Goal: Information Seeking & Learning: Learn about a topic

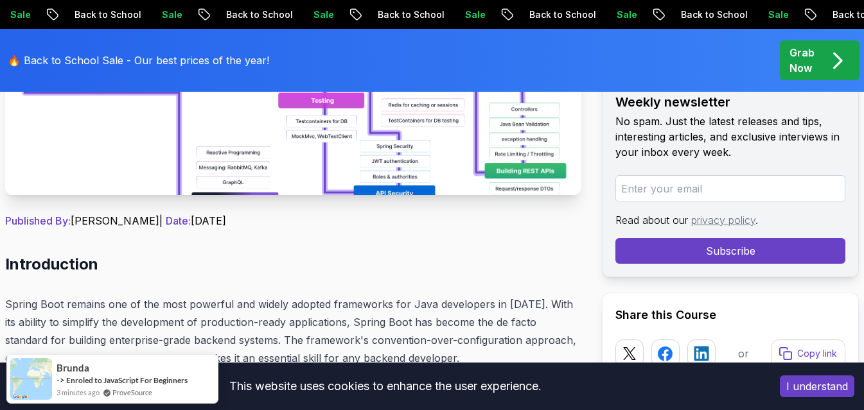
scroll to position [450, 0]
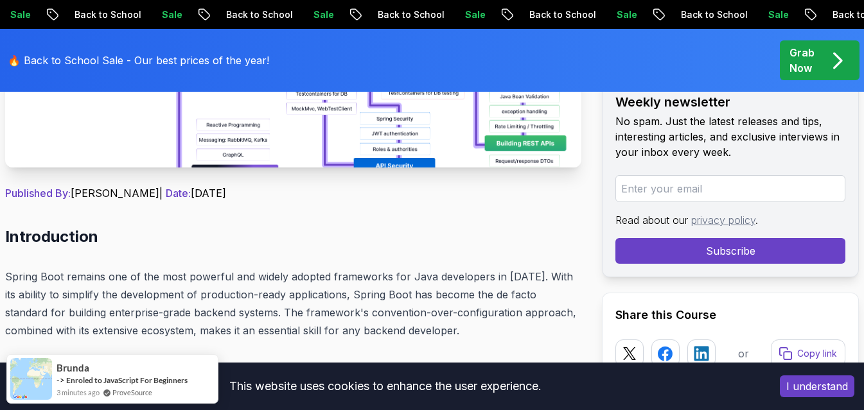
click at [820, 392] on button "I understand" at bounding box center [817, 387] width 75 height 22
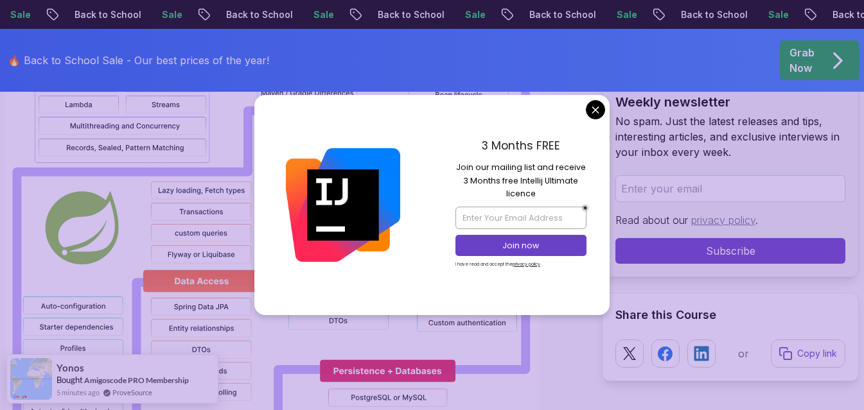
scroll to position [1028, 0]
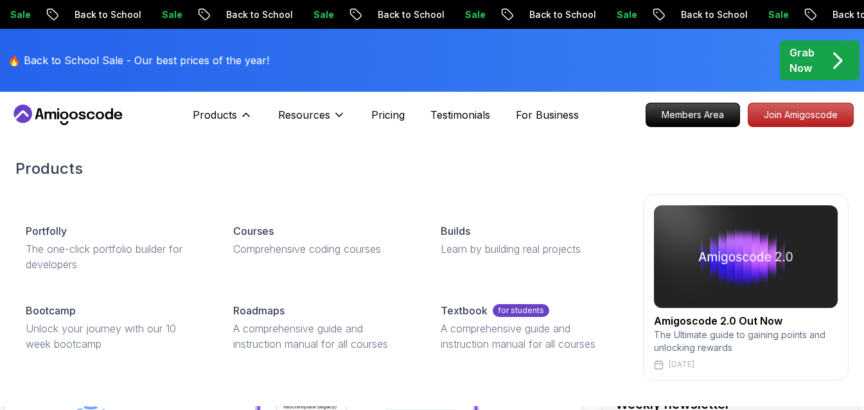
scroll to position [64, 0]
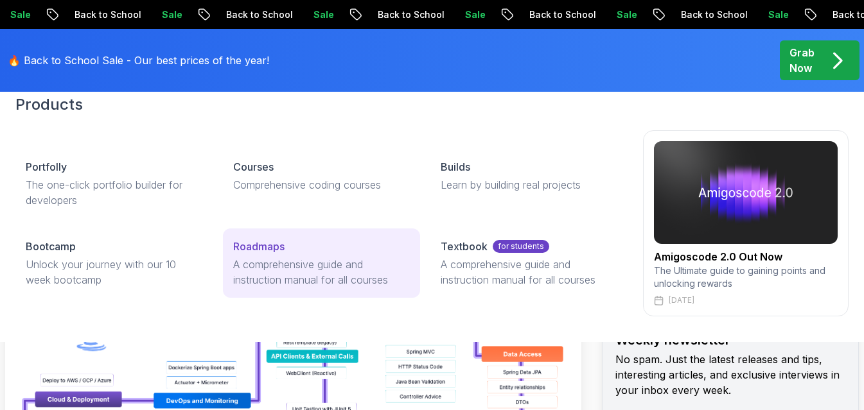
click at [253, 252] on p "Roadmaps" at bounding box center [258, 246] width 51 height 15
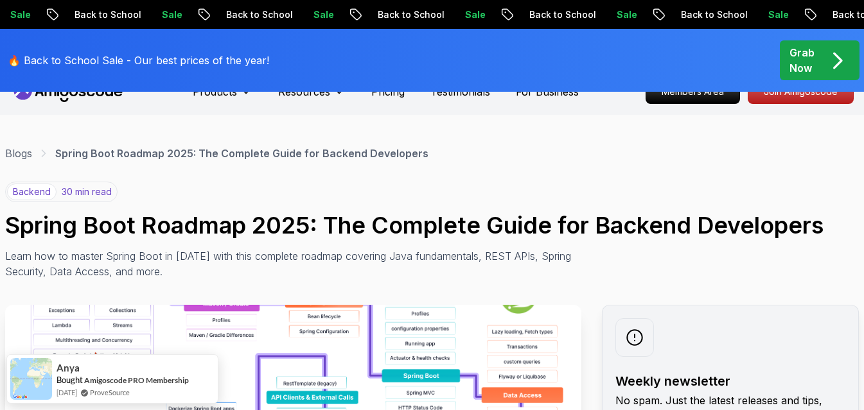
scroll to position [0, 0]
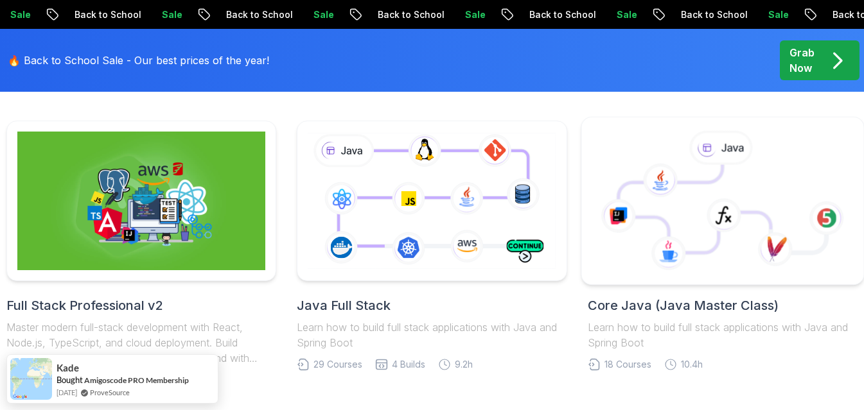
scroll to position [321, 0]
click at [710, 211] on icon at bounding box center [724, 216] width 35 height 35
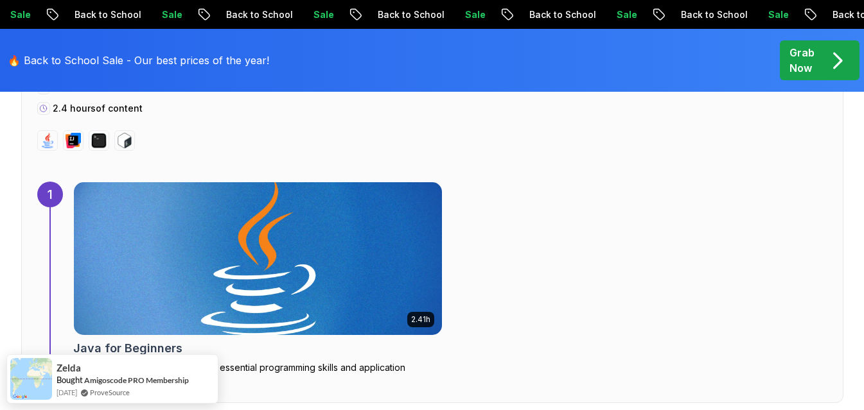
scroll to position [835, 0]
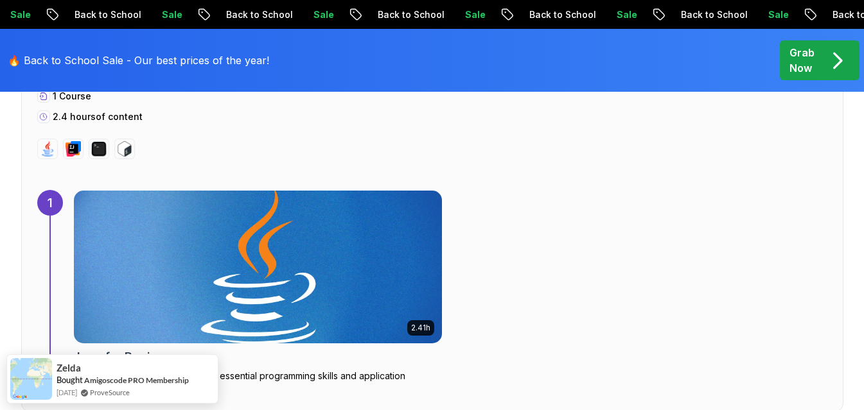
click at [252, 254] on img at bounding box center [257, 267] width 387 height 161
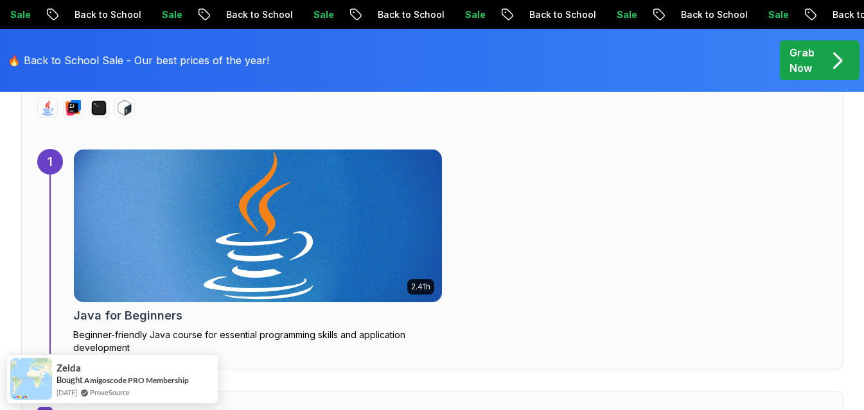
scroll to position [899, 0]
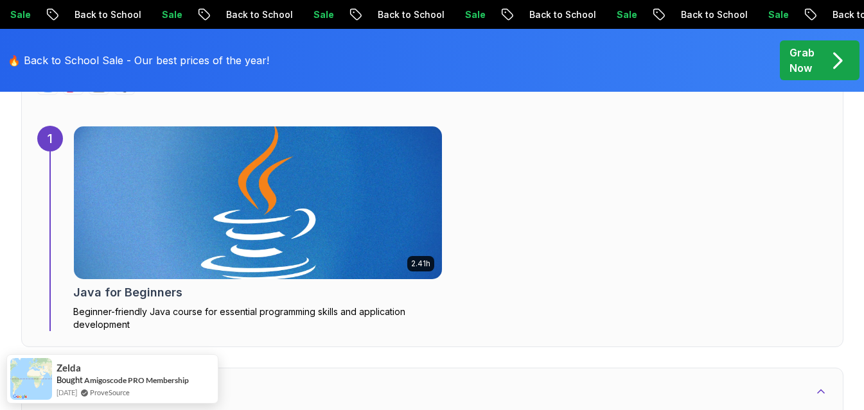
click at [223, 216] on img at bounding box center [257, 203] width 387 height 161
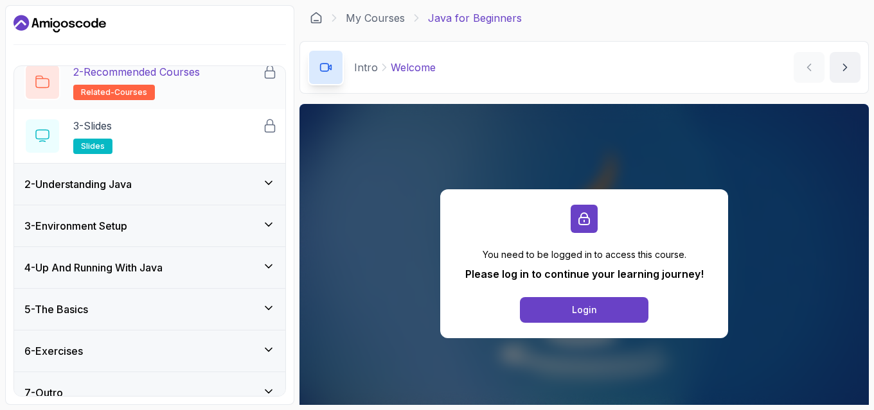
scroll to position [123, 0]
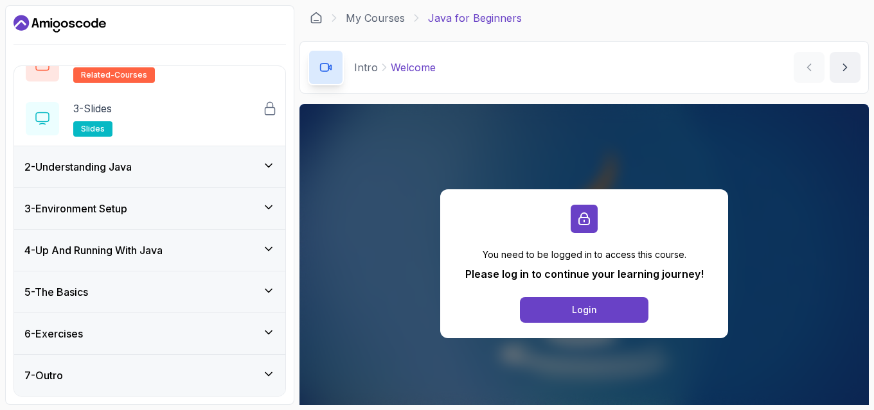
click at [197, 294] on div "5 - The Basics" at bounding box center [149, 292] width 251 height 15
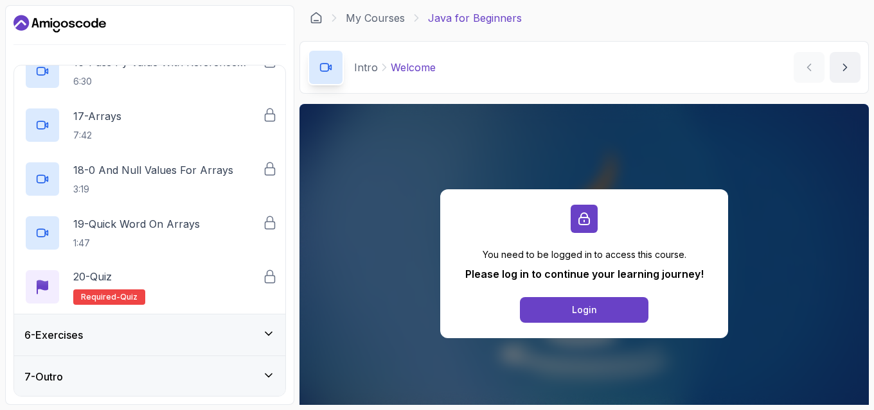
scroll to position [1040, 0]
click at [180, 325] on div "6 - Exercises" at bounding box center [149, 333] width 271 height 41
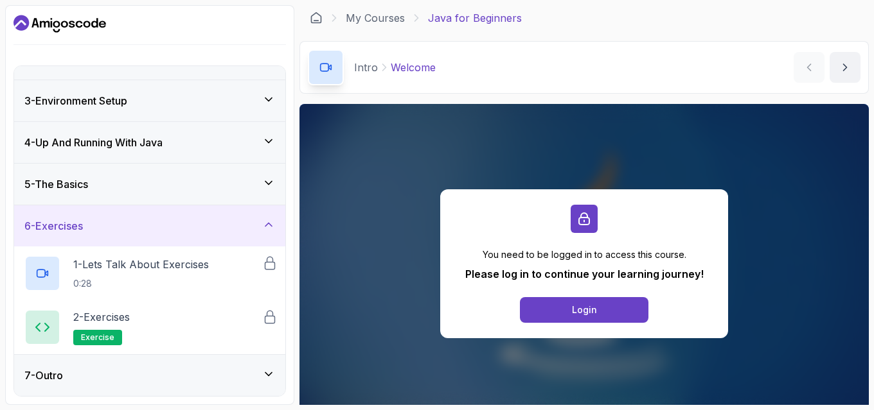
scroll to position [0, 0]
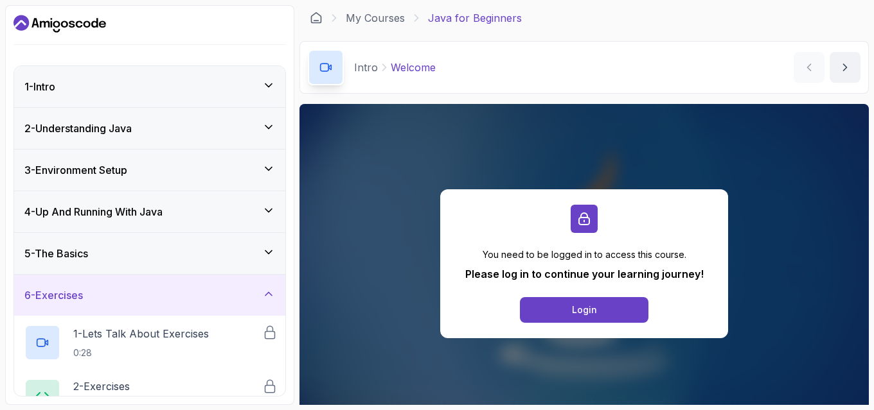
click at [168, 91] on div "1 - Intro" at bounding box center [149, 86] width 251 height 15
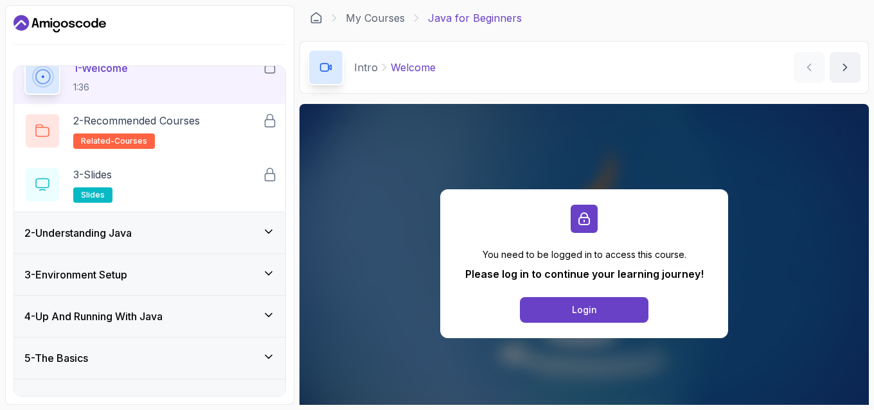
scroll to position [123, 0]
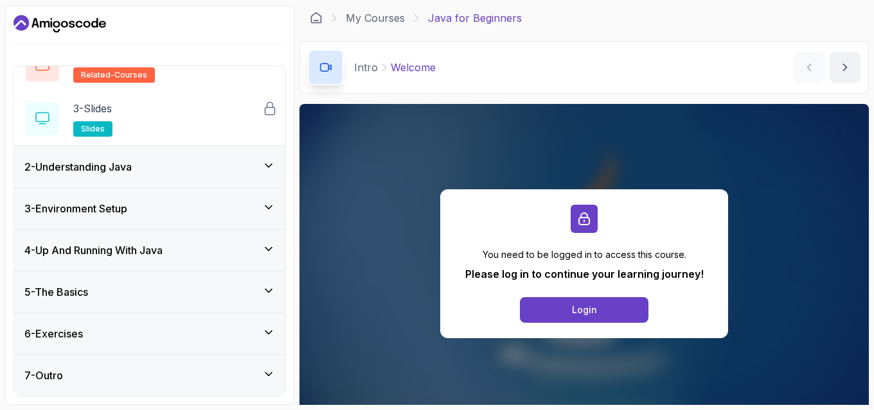
click at [179, 166] on div "2 - Understanding Java" at bounding box center [149, 166] width 251 height 15
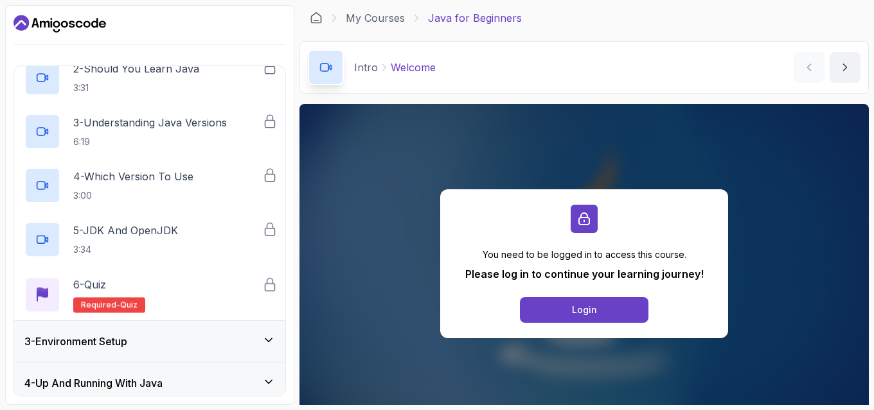
scroll to position [193, 0]
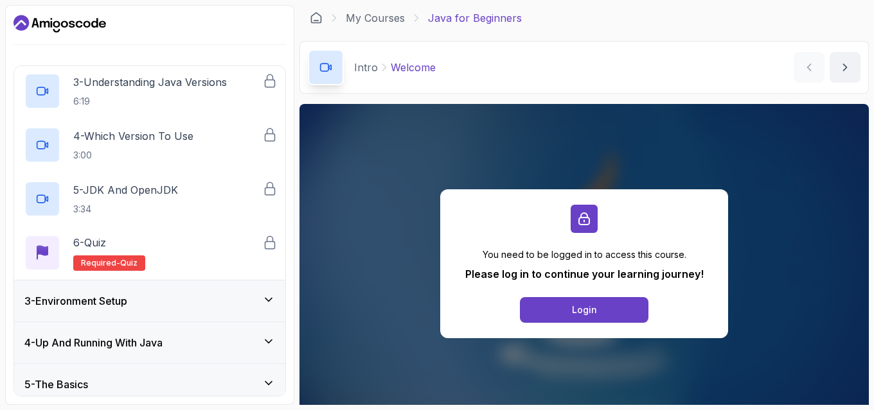
click at [194, 297] on div "3 - Environment Setup" at bounding box center [149, 301] width 251 height 15
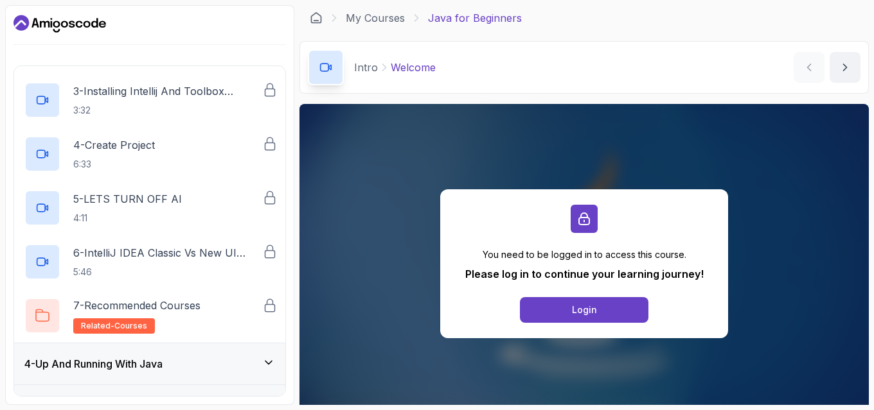
scroll to position [321, 0]
